Goal: Use online tool/utility: Utilize a website feature to perform a specific function

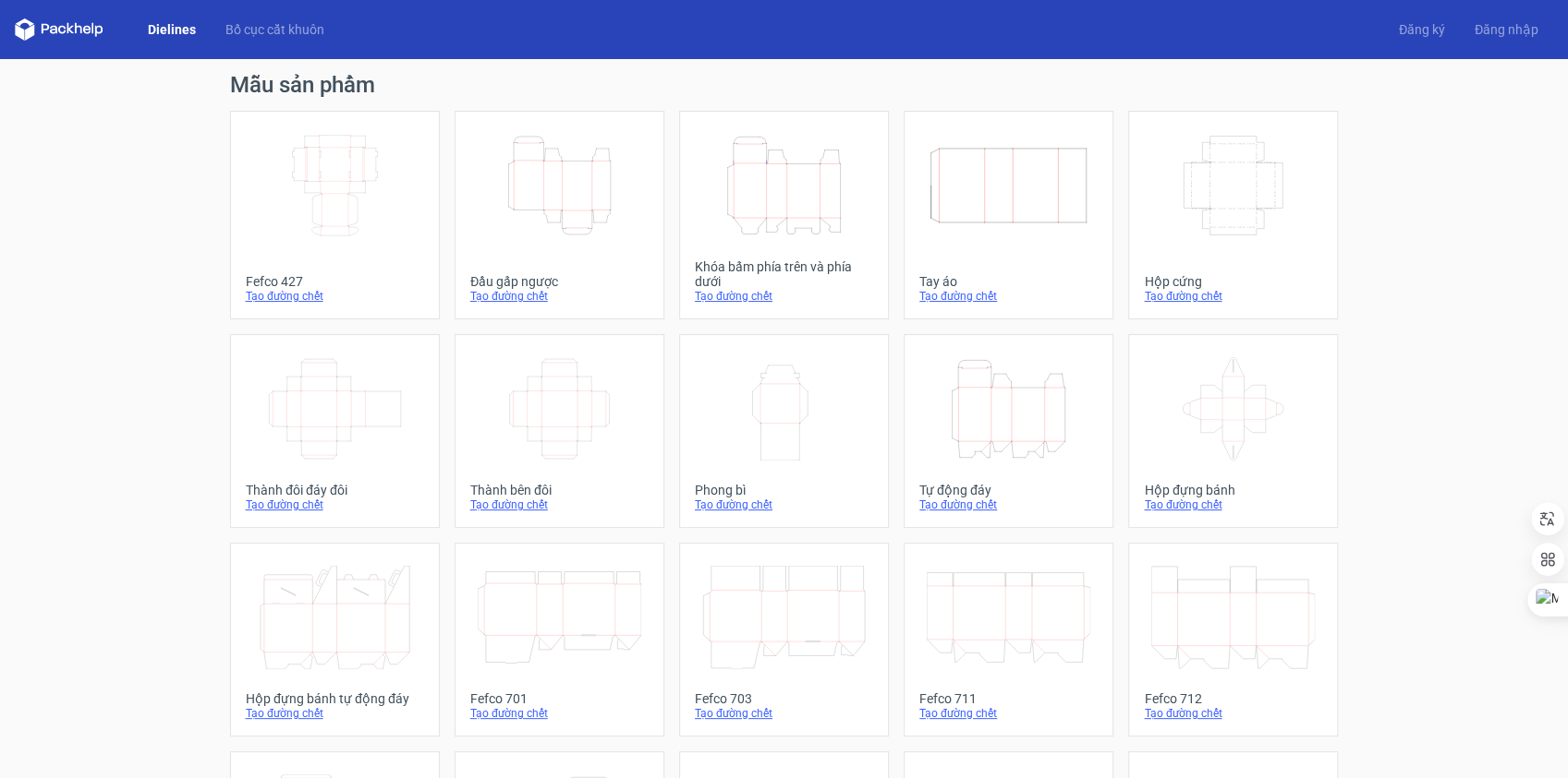
click at [771, 160] on icon "Height Depth Width" at bounding box center [783, 186] width 163 height 104
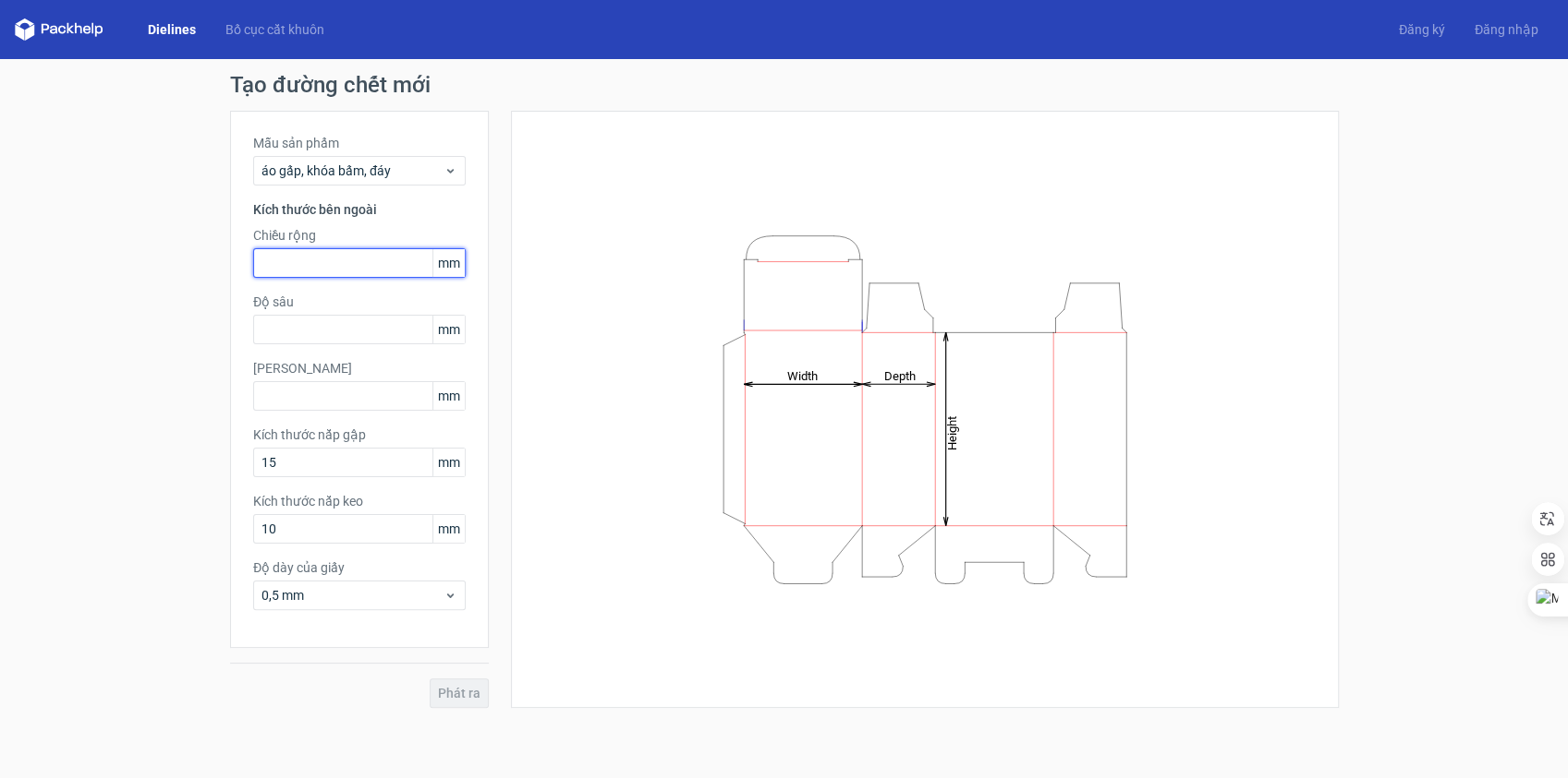
click at [316, 264] on input "text" at bounding box center [359, 262] width 212 height 29
type input "130"
type input "40"
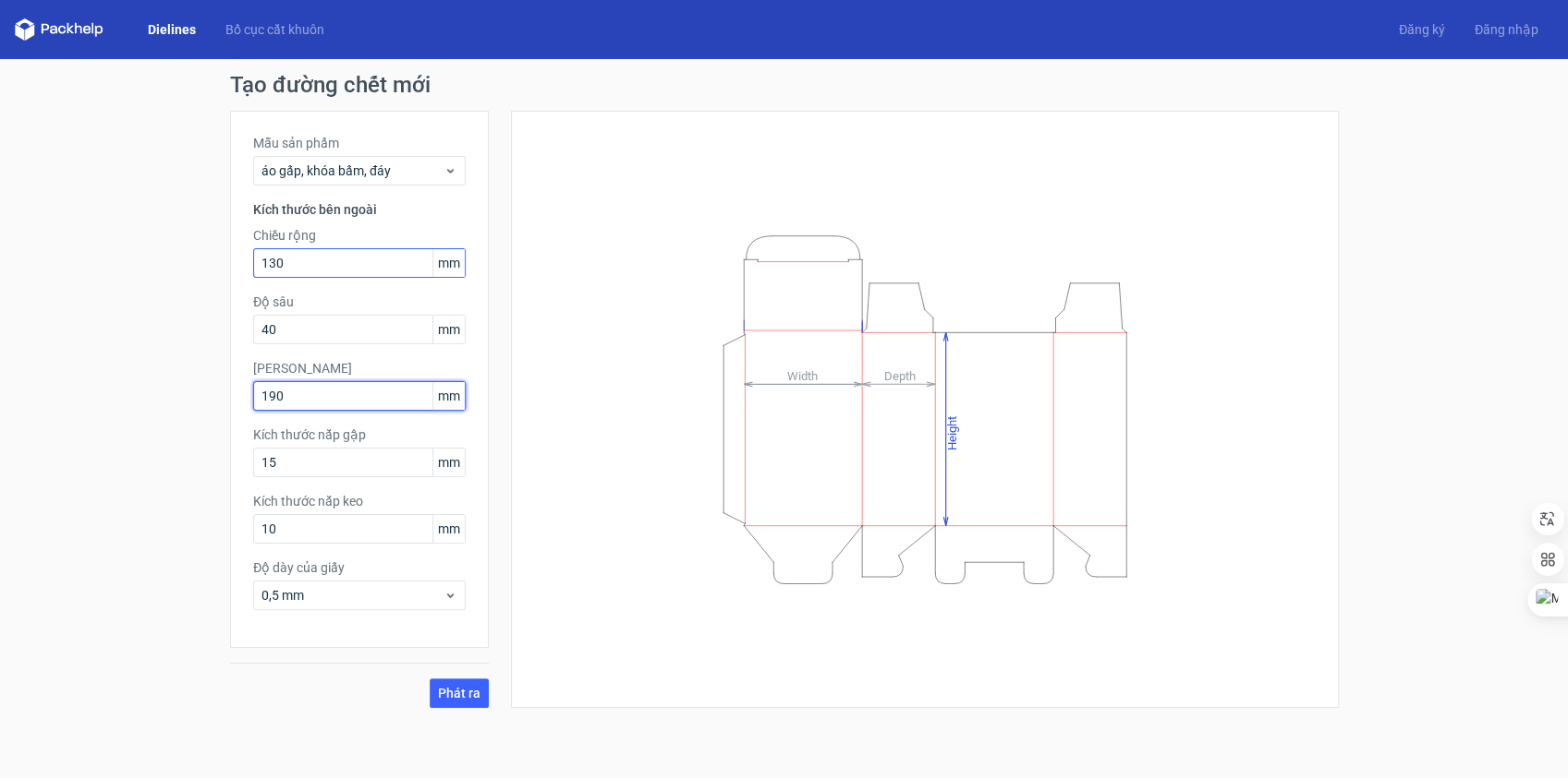
type input "190"
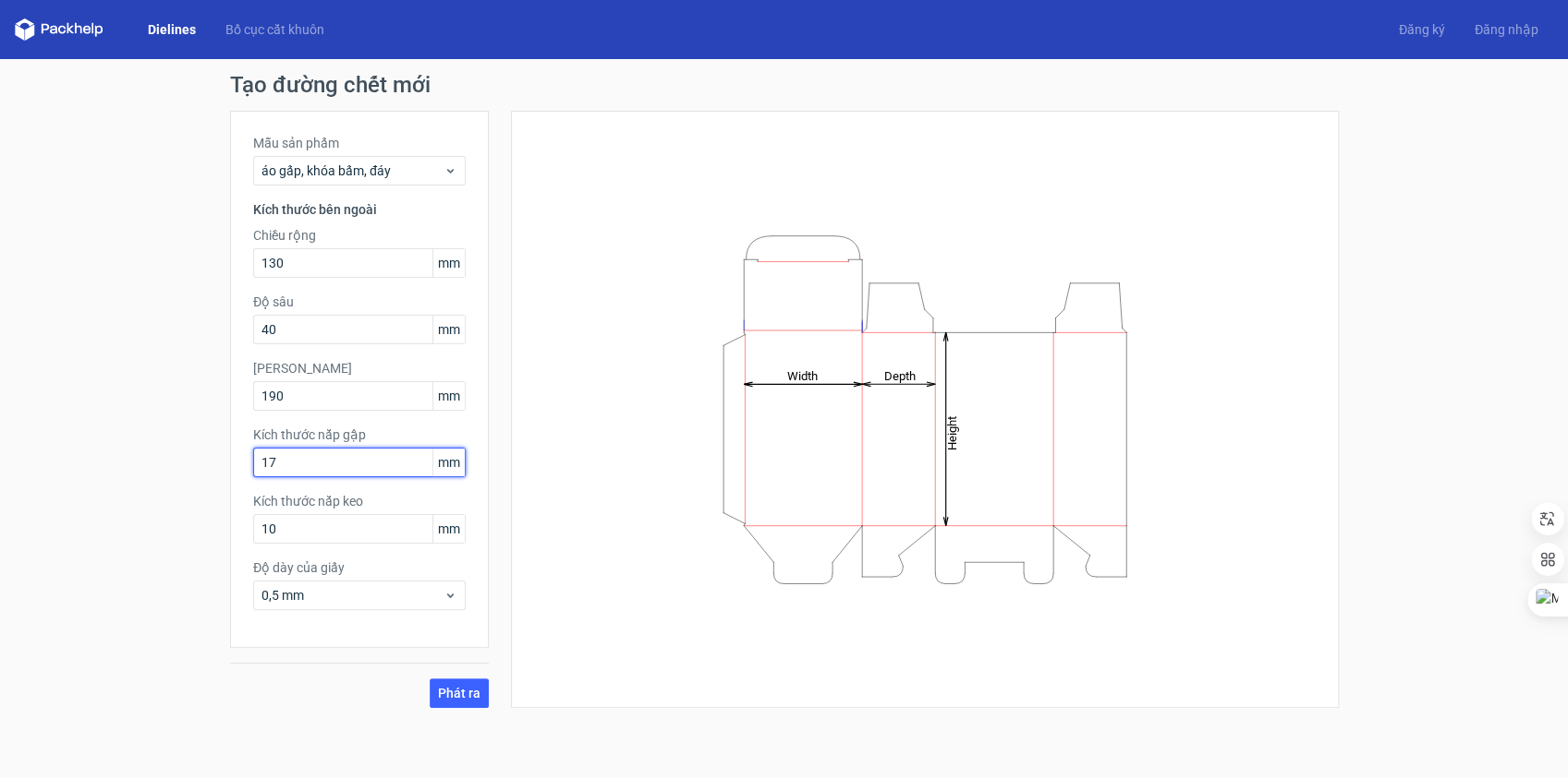
type input "17"
type input "15"
click at [318, 461] on input "17" at bounding box center [359, 462] width 212 height 29
type input "16"
click at [457, 693] on font "Phát ra" at bounding box center [459, 693] width 42 height 15
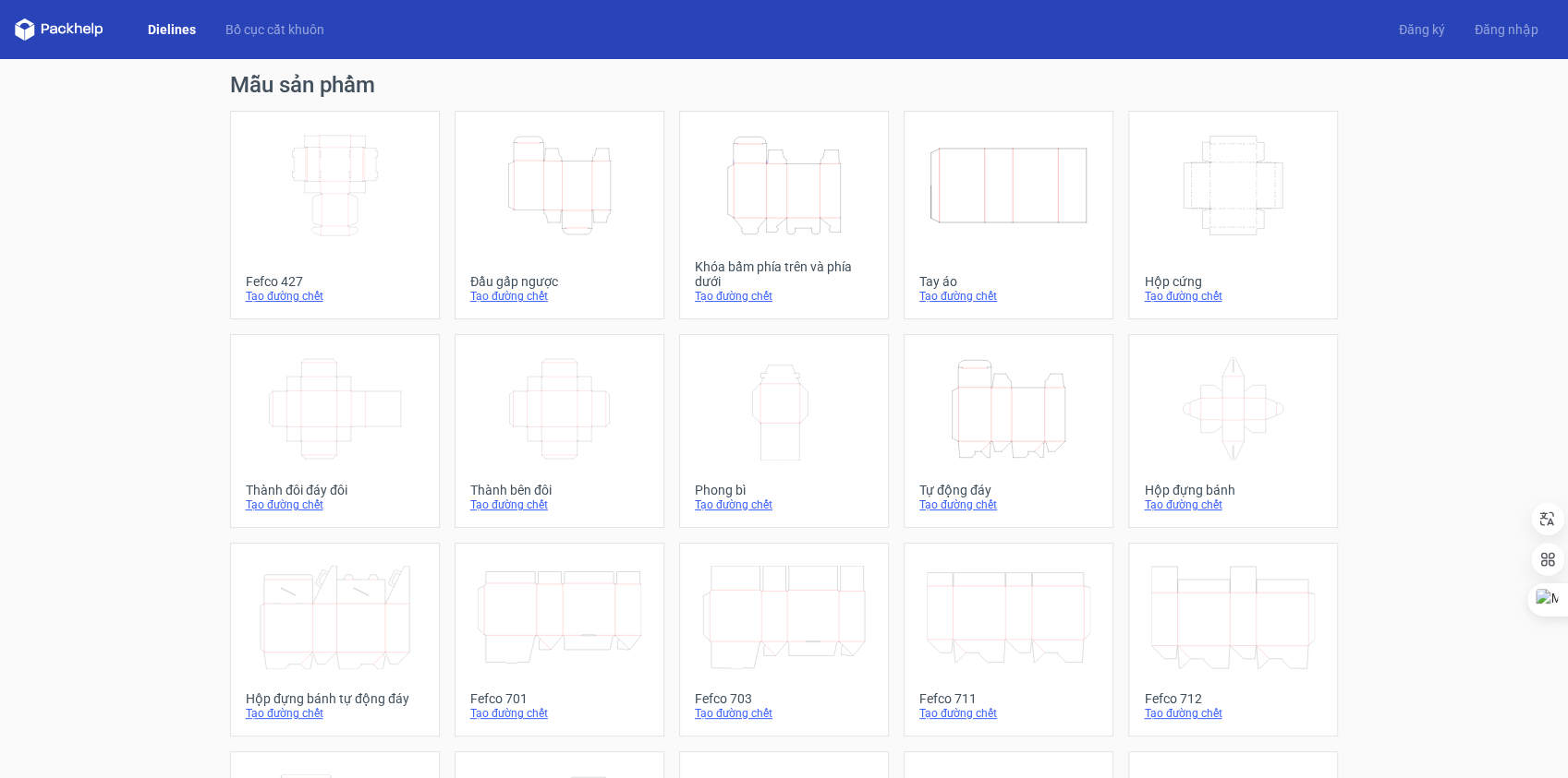
click at [131, 336] on div "Mẫu sản phẩm Width Depth Height Fefco 427 Tạo đường chết Height Depth Width Đầu…" at bounding box center [784, 614] width 1568 height 1110
